Goal: Use online tool/utility: Use online tool/utility

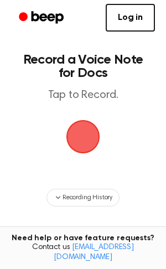
click at [92, 140] on span "button" at bounding box center [82, 136] width 45 height 45
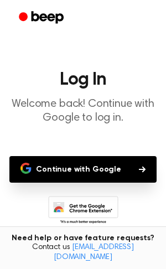
click at [96, 165] on button "Continue with Google" at bounding box center [82, 169] width 147 height 27
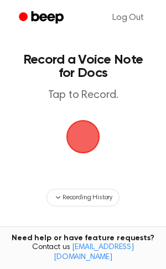
click at [80, 146] on span "button" at bounding box center [83, 137] width 36 height 36
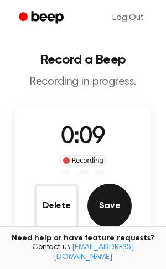
click at [99, 213] on button "Save" at bounding box center [110, 206] width 44 height 44
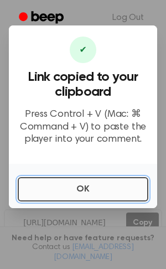
click at [83, 186] on button "OK" at bounding box center [83, 189] width 131 height 24
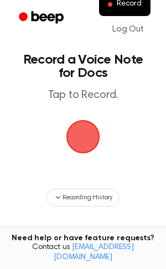
click at [91, 137] on span "button" at bounding box center [83, 136] width 58 height 58
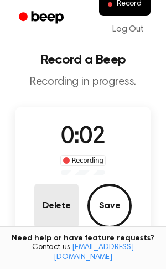
click at [61, 214] on button "Delete" at bounding box center [56, 206] width 44 height 44
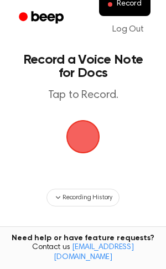
click at [71, 124] on span "button" at bounding box center [83, 137] width 38 height 38
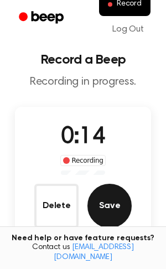
click at [97, 201] on button "Save" at bounding box center [110, 206] width 44 height 44
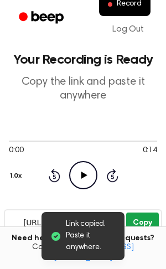
click at [132, 218] on button "Copy" at bounding box center [142, 223] width 33 height 20
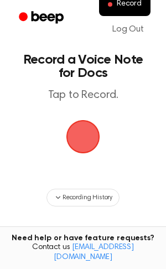
click at [75, 140] on span "button" at bounding box center [83, 136] width 31 height 31
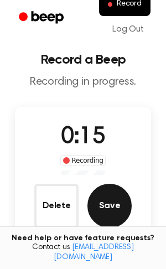
click at [97, 201] on button "Save" at bounding box center [110, 206] width 44 height 44
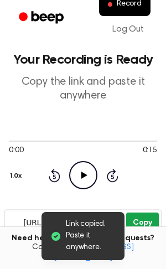
click at [130, 219] on button "Copy" at bounding box center [142, 223] width 33 height 20
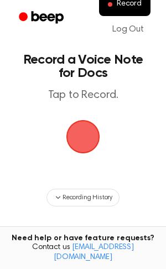
click at [66, 131] on span "button" at bounding box center [83, 137] width 34 height 34
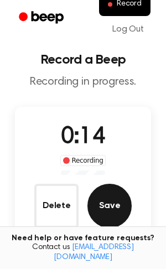
click at [105, 194] on button "Save" at bounding box center [110, 206] width 44 height 44
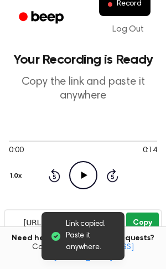
click at [150, 218] on button "Copy" at bounding box center [142, 223] width 33 height 20
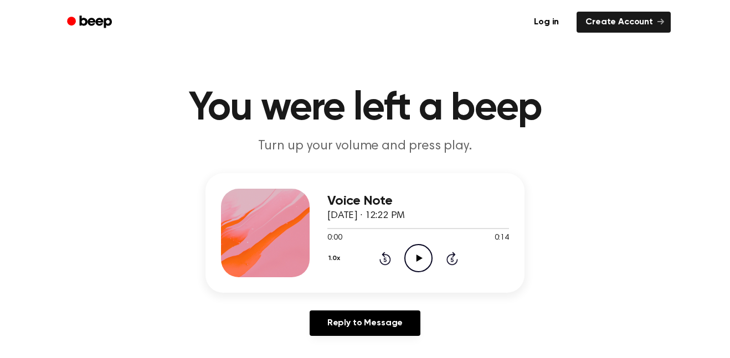
click at [419, 257] on icon at bounding box center [419, 258] width 6 height 7
